Goal: Transaction & Acquisition: Purchase product/service

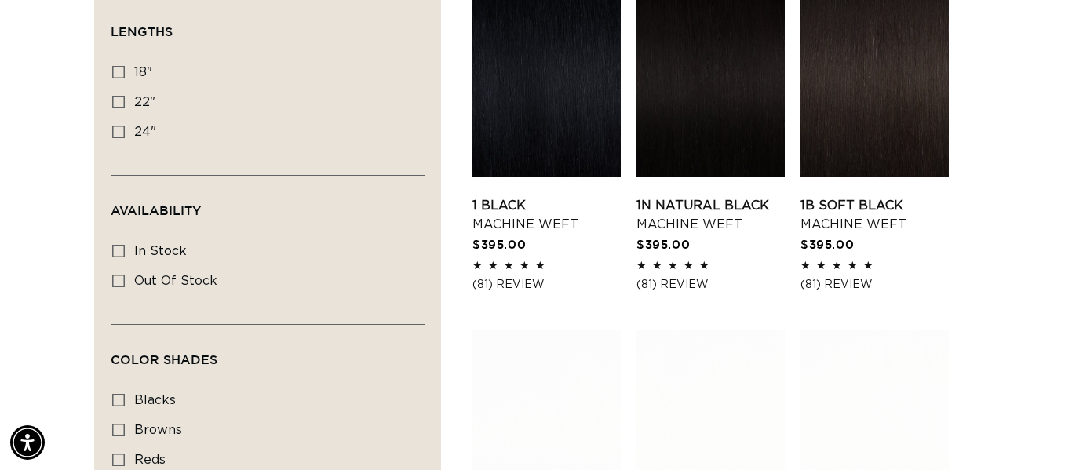
scroll to position [0, 1921]
click at [117, 100] on icon at bounding box center [118, 102] width 13 height 13
click at [117, 100] on input "22" 22" (33 products)" at bounding box center [118, 102] width 13 height 13
checkbox input "true"
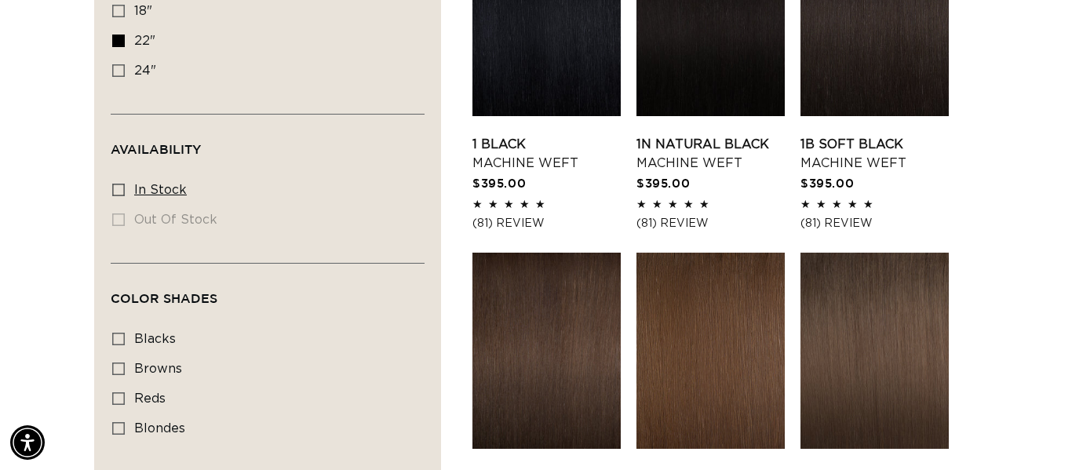
click at [114, 190] on icon at bounding box center [118, 190] width 13 height 13
click at [114, 190] on input "In stock In stock (33 products)" at bounding box center [118, 190] width 13 height 13
checkbox input "true"
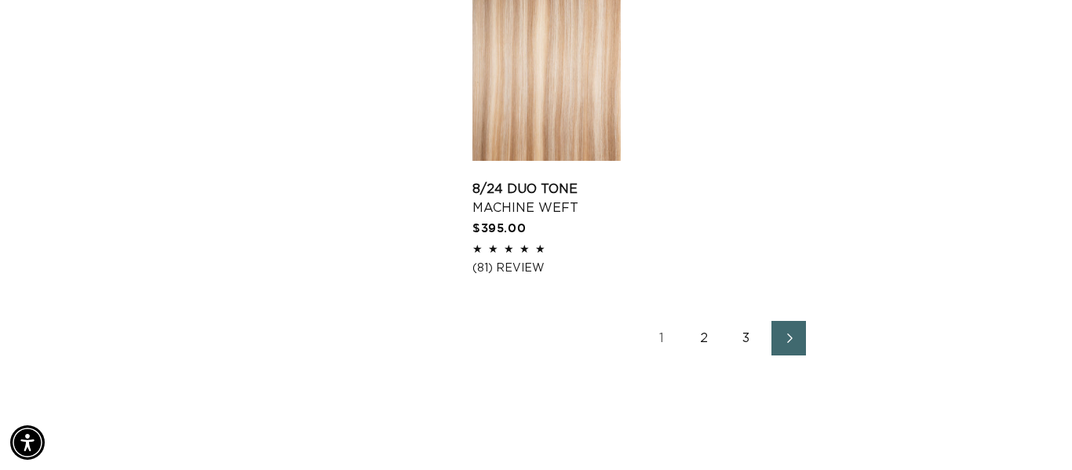
scroll to position [2333, 0]
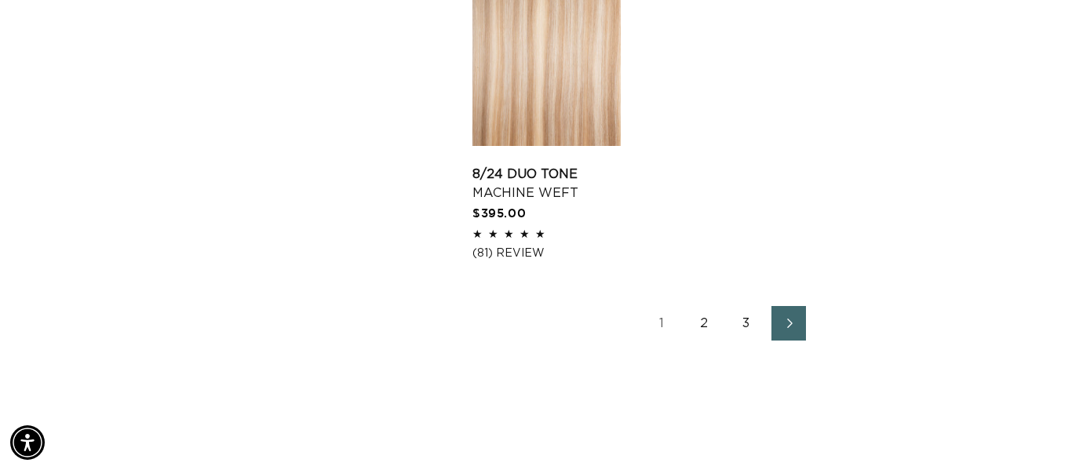
click at [709, 318] on link "2" at bounding box center [704, 323] width 35 height 35
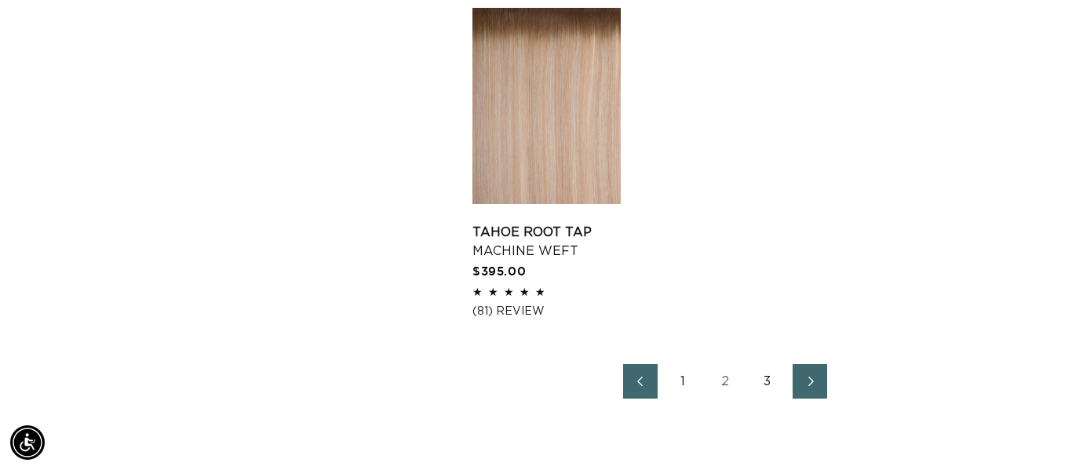
scroll to position [2220, 0]
click at [770, 381] on link "3" at bounding box center [767, 380] width 35 height 35
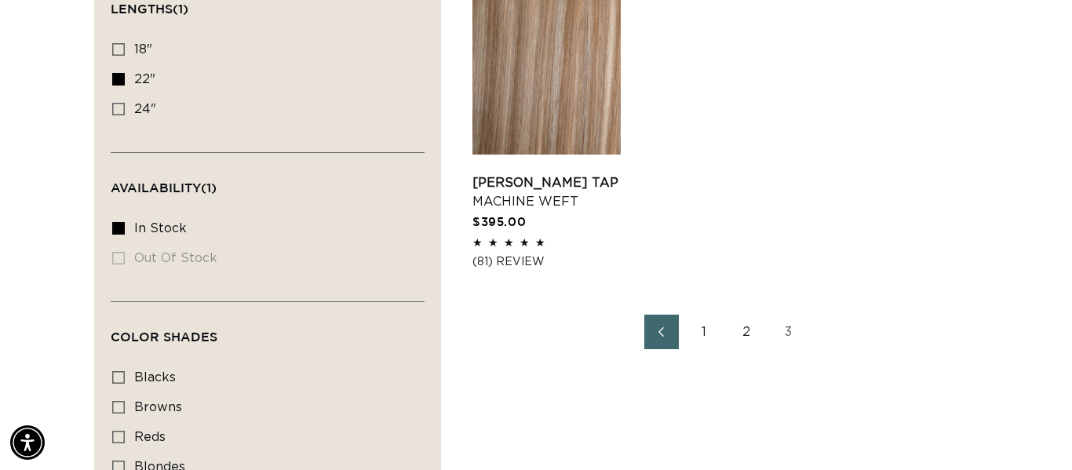
scroll to position [605, 0]
click at [741, 330] on link "2" at bounding box center [746, 330] width 35 height 35
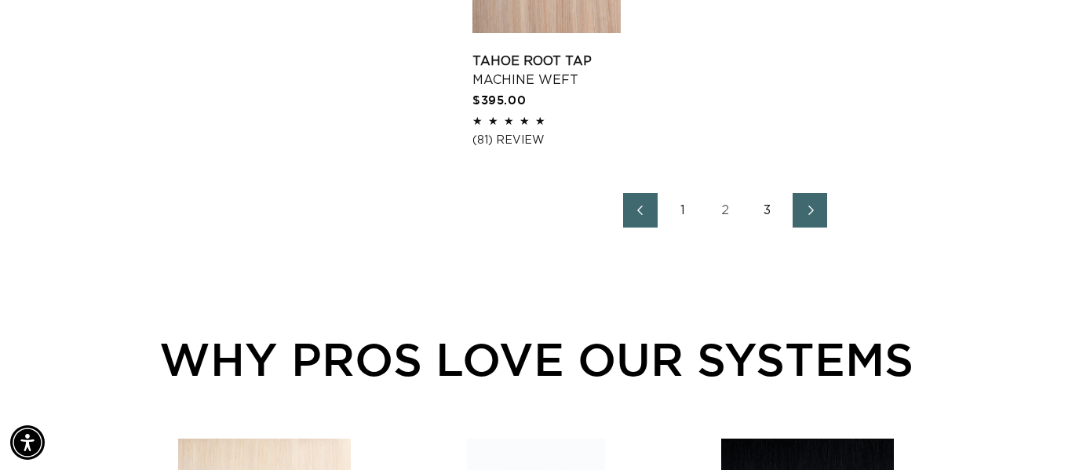
scroll to position [2407, 0]
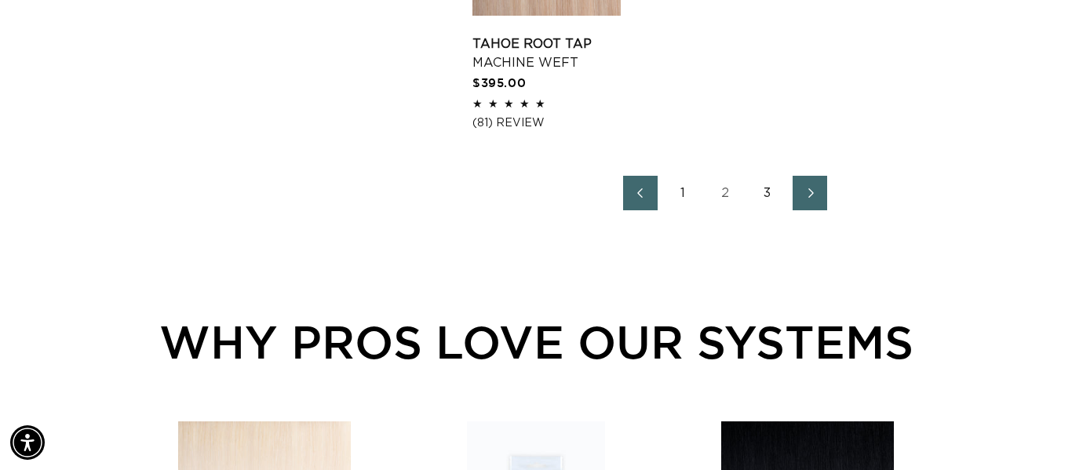
click at [684, 188] on link "1" at bounding box center [683, 193] width 35 height 35
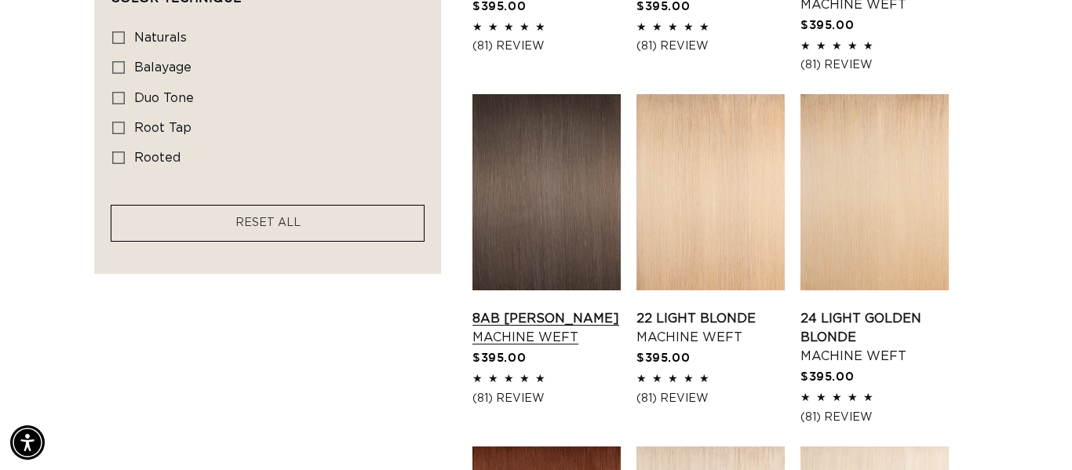
scroll to position [0, 961]
click at [525, 318] on link "8AB Ash Brown Machine Weft" at bounding box center [546, 328] width 148 height 38
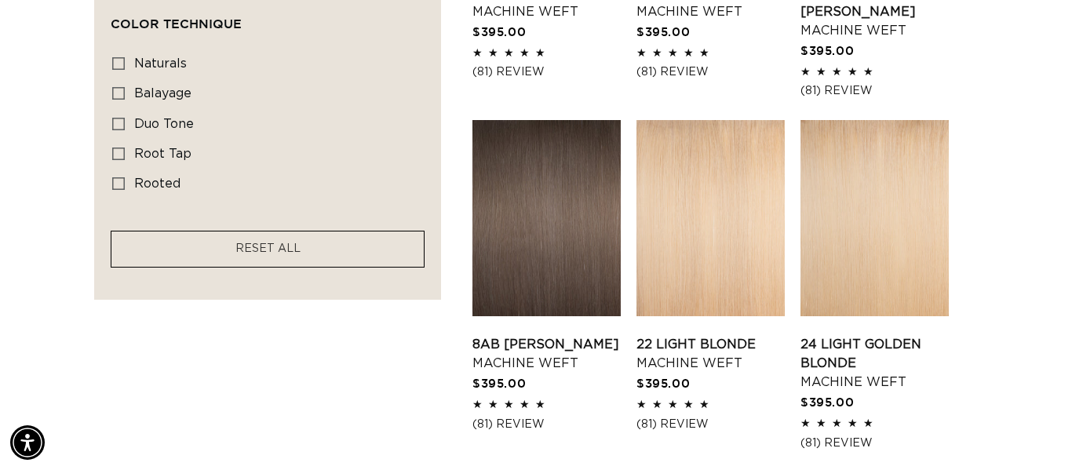
scroll to position [0, 1921]
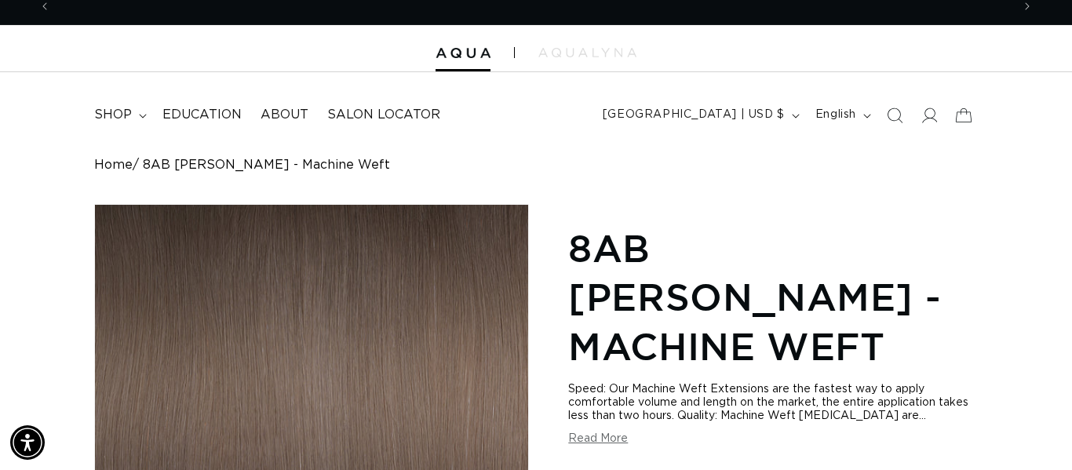
scroll to position [0, 961]
